Goal: Find specific page/section: Find specific page/section

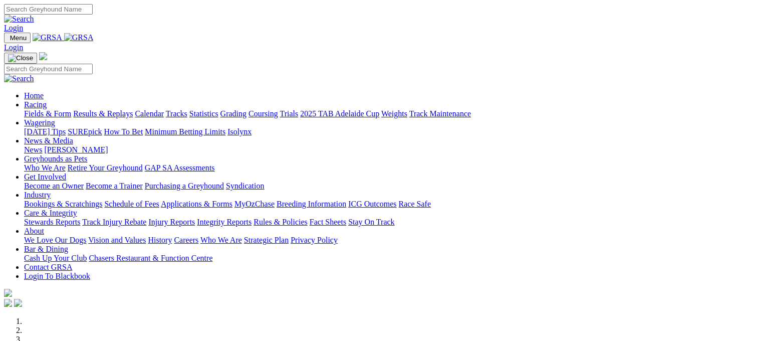
click at [43, 109] on link "Fields & Form" at bounding box center [47, 113] width 47 height 9
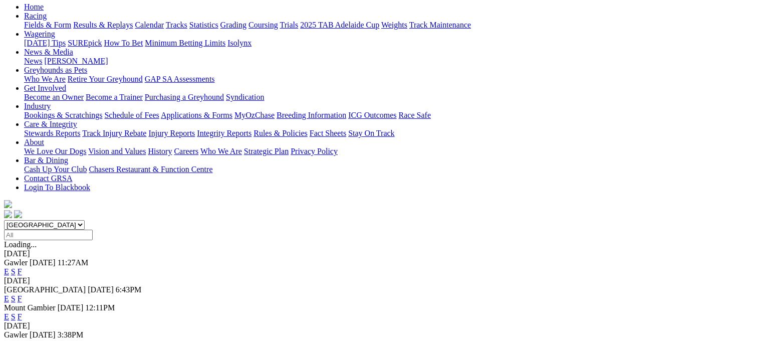
scroll to position [120, 0]
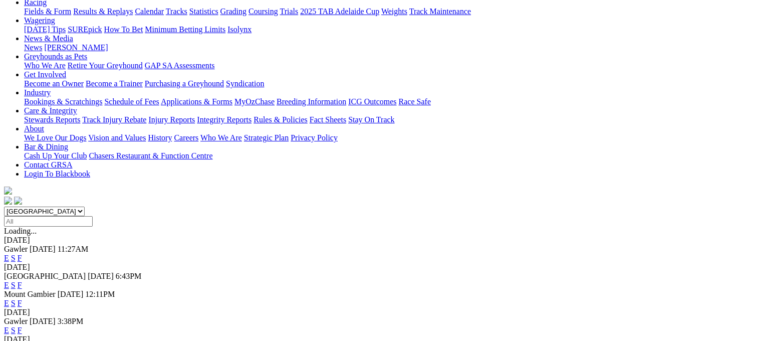
click at [22, 326] on link "F" at bounding box center [20, 330] width 5 height 9
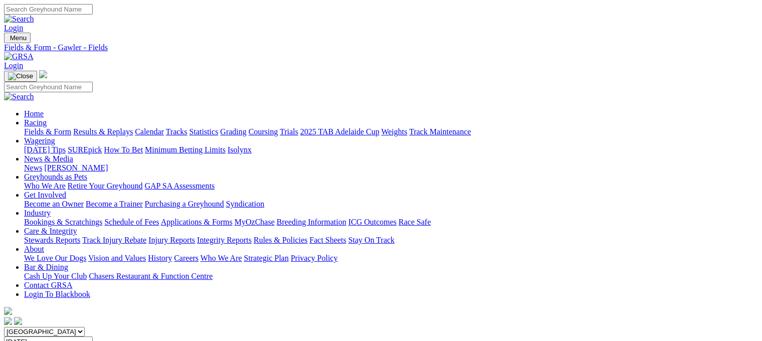
click at [31, 127] on link "Fields & Form" at bounding box center [47, 131] width 47 height 9
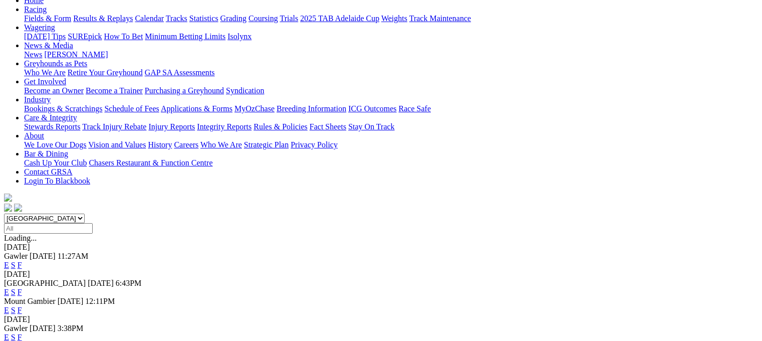
scroll to position [160, 0]
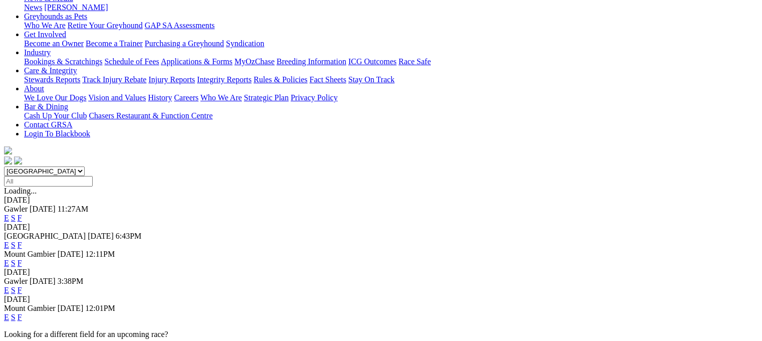
click at [22, 240] on link "F" at bounding box center [20, 244] width 5 height 9
